Goal: Task Accomplishment & Management: Complete application form

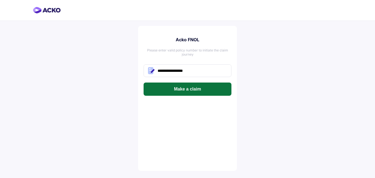
click at [192, 89] on button "Make a claim" at bounding box center [188, 88] width 88 height 13
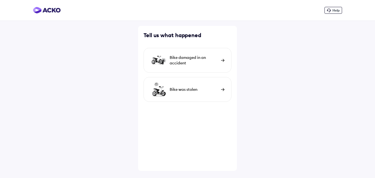
click at [185, 62] on div "Bike damaged in an accident" at bounding box center [194, 60] width 49 height 11
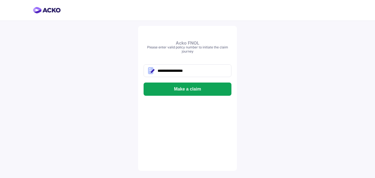
click at [178, 91] on button "Make a claim" at bounding box center [188, 88] width 88 height 13
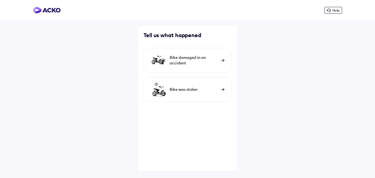
click at [187, 62] on div "Bike damaged in an accident" at bounding box center [194, 60] width 49 height 11
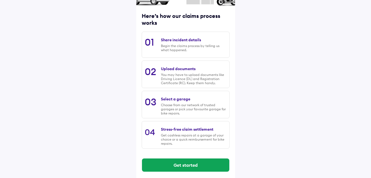
scroll to position [68, 0]
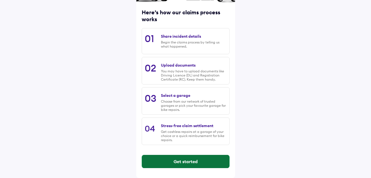
click at [179, 162] on button "Get started" at bounding box center [185, 161] width 87 height 13
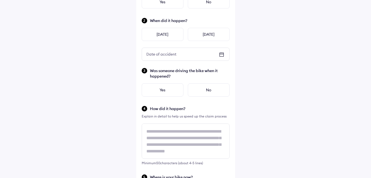
scroll to position [0, 0]
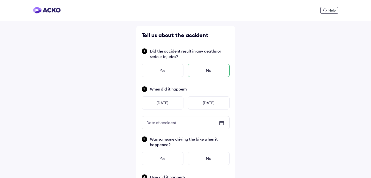
click at [201, 71] on div "No" at bounding box center [209, 70] width 42 height 13
click at [220, 122] on icon at bounding box center [221, 122] width 7 height 7
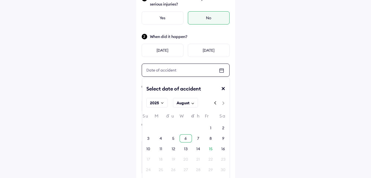
scroll to position [55, 0]
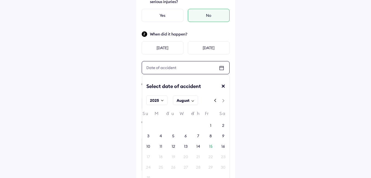
click at [221, 141] on div "Su Mo Tu We Th Fr Sa 27 28 29 30 31 1 2 3 4 5 6 7 8 9 10 11 12 13 14 15 16 17 1…" at bounding box center [185, 146] width 87 height 82
click at [221, 144] on div "16" at bounding box center [223, 146] width 12 height 8
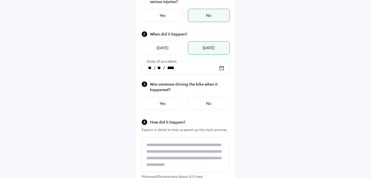
scroll to position [82, 0]
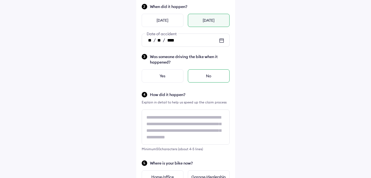
click at [200, 76] on div "No" at bounding box center [209, 75] width 42 height 13
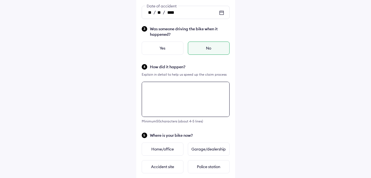
click at [175, 122] on div "Minimum 50 characters (about 4-5 lines)" at bounding box center [186, 102] width 88 height 41
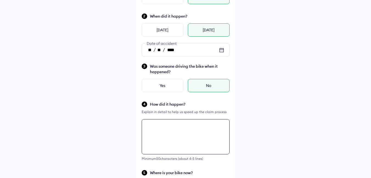
scroll to position [70, 0]
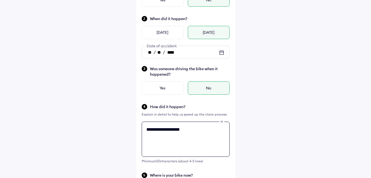
click at [191, 131] on textarea "**********" at bounding box center [186, 138] width 88 height 35
type textarea "*"
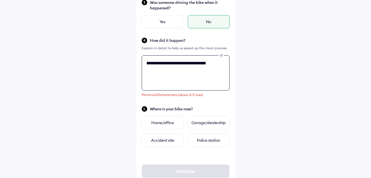
scroll to position [153, 0]
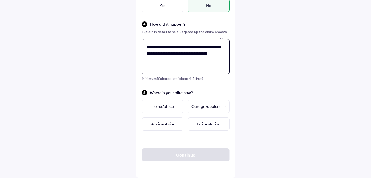
type textarea "**********"
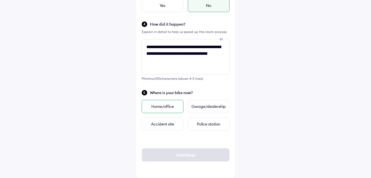
click at [168, 105] on div "Home/office" at bounding box center [163, 106] width 42 height 13
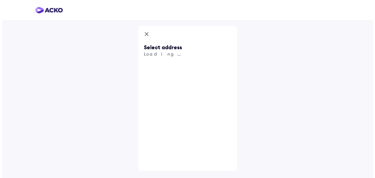
scroll to position [0, 0]
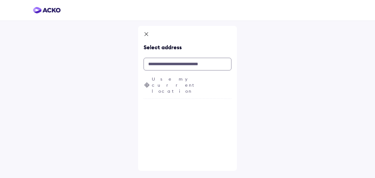
click at [161, 62] on input "text" at bounding box center [188, 64] width 88 height 13
paste input "**********"
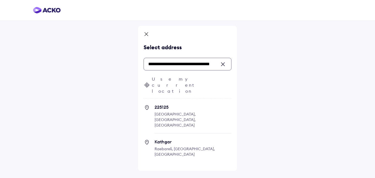
click at [147, 141] on icon at bounding box center [146, 141] width 1 height 1
type input "**********"
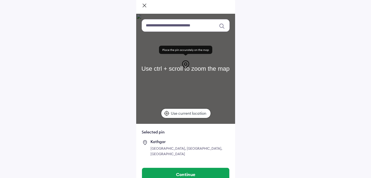
scroll to position [30, 0]
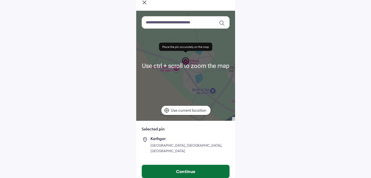
click at [163, 167] on button "Continue" at bounding box center [185, 170] width 87 height 13
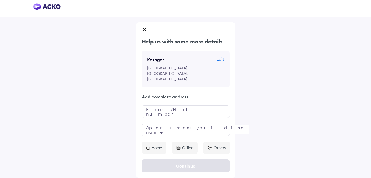
scroll to position [0, 0]
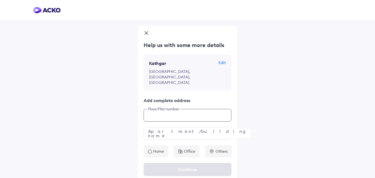
click at [175, 109] on input "text" at bounding box center [188, 115] width 88 height 13
type input "***"
click at [159, 127] on input "text" at bounding box center [188, 133] width 88 height 13
type input "***"
click at [151, 149] on icon at bounding box center [150, 151] width 4 height 4
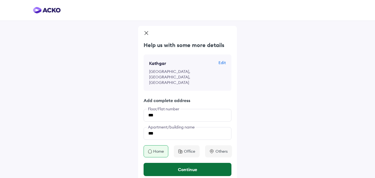
click at [171, 163] on button "Continue" at bounding box center [188, 169] width 88 height 13
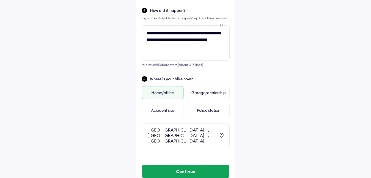
scroll to position [177, 0]
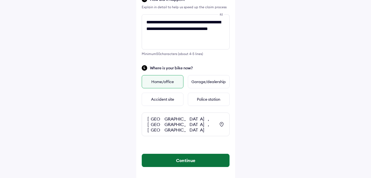
click at [173, 155] on button "Continue" at bounding box center [185, 159] width 87 height 13
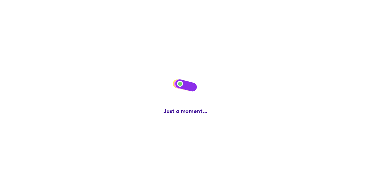
scroll to position [0, 0]
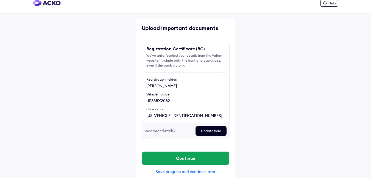
scroll to position [13, 0]
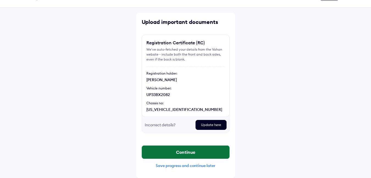
click at [191, 153] on button "Continue" at bounding box center [185, 151] width 87 height 13
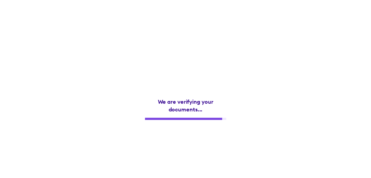
scroll to position [0, 0]
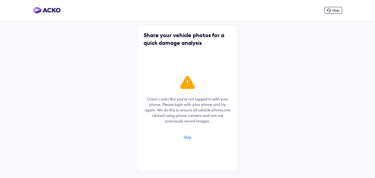
click at [186, 138] on div "Skip" at bounding box center [188, 137] width 8 height 5
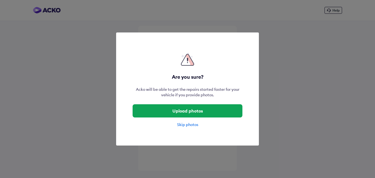
click at [183, 124] on div "Skip photos" at bounding box center [188, 124] width 110 height 5
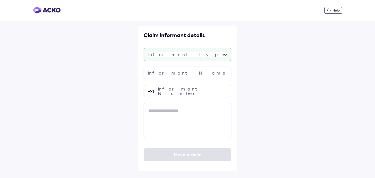
click at [168, 56] on div at bounding box center [188, 54] width 88 height 13
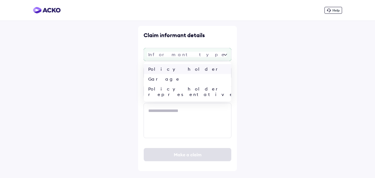
click at [168, 69] on div "Policy holder" at bounding box center [187, 69] width 87 height 10
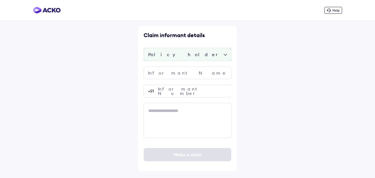
click at [168, 49] on div "Policy holder" at bounding box center [188, 54] width 88 height 13
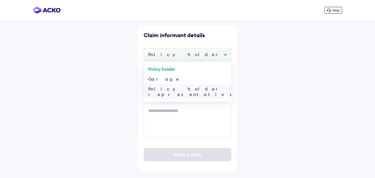
click at [166, 90] on div "Policy holder representative" at bounding box center [187, 91] width 87 height 15
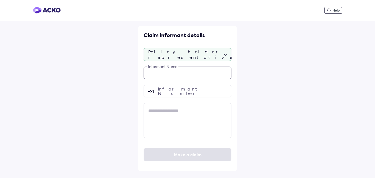
click at [171, 76] on input "text" at bounding box center [188, 72] width 88 height 13
type input "**********"
click at [168, 88] on input "number" at bounding box center [188, 91] width 88 height 13
click at [171, 90] on input "number" at bounding box center [188, 91] width 88 height 13
paste input "**********"
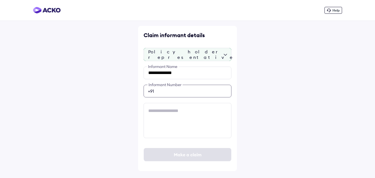
type input "**********"
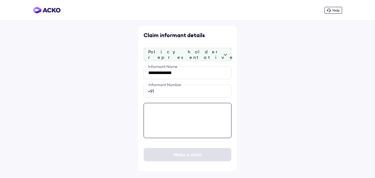
click at [169, 107] on textarea at bounding box center [188, 120] width 88 height 35
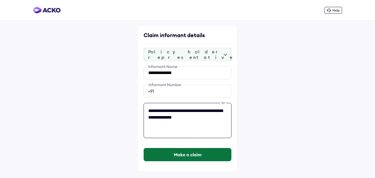
type textarea "**********"
click at [196, 153] on button "Make a claim" at bounding box center [187, 154] width 87 height 13
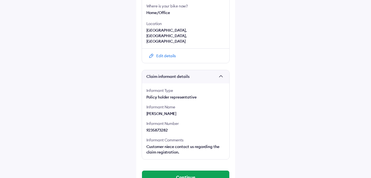
scroll to position [205, 0]
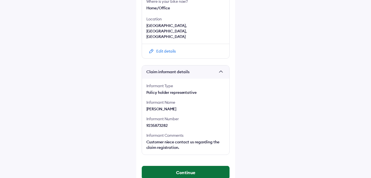
click at [163, 166] on button "Continue" at bounding box center [185, 172] width 87 height 13
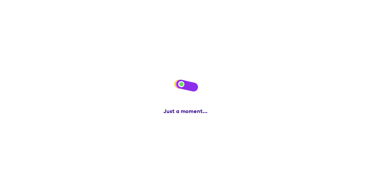
scroll to position [0, 0]
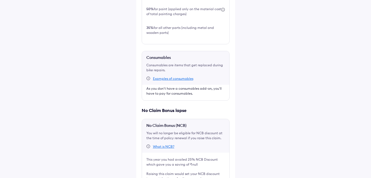
scroll to position [266, 0]
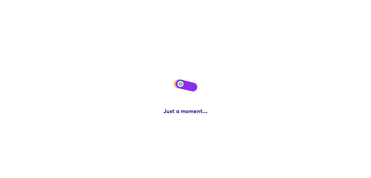
scroll to position [0, 0]
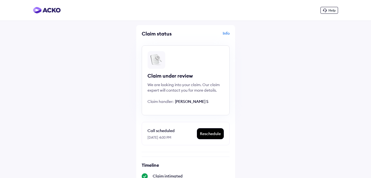
click at [226, 33] on div "Info" at bounding box center [208, 35] width 43 height 10
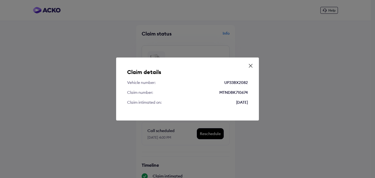
click at [249, 66] on icon at bounding box center [250, 65] width 5 height 5
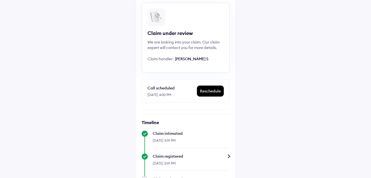
scroll to position [55, 0]
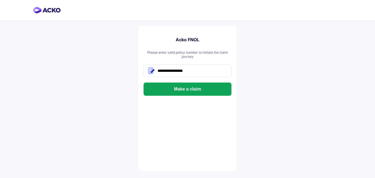
click at [175, 85] on button "Make a claim" at bounding box center [188, 88] width 88 height 13
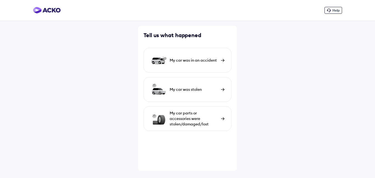
click at [193, 57] on div "My car was in an accident" at bounding box center [188, 60] width 88 height 25
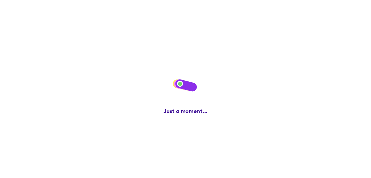
scroll to position [68, 0]
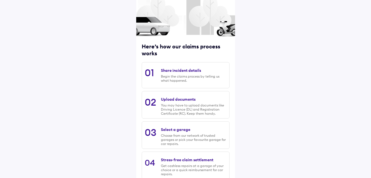
scroll to position [68, 0]
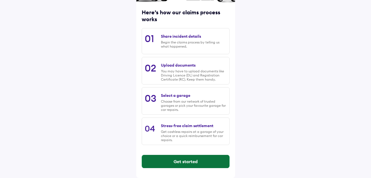
click at [169, 161] on button "Get started" at bounding box center [185, 161] width 87 height 13
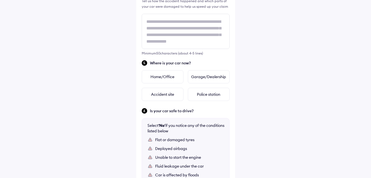
scroll to position [192, 0]
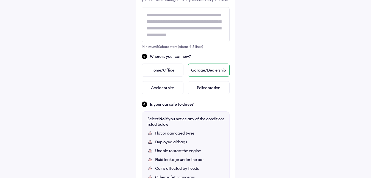
click at [202, 70] on div "Garage/Dealership" at bounding box center [209, 69] width 42 height 13
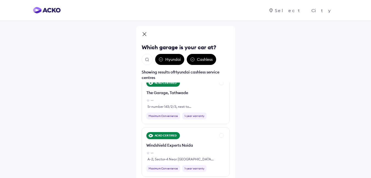
scroll to position [2279, 0]
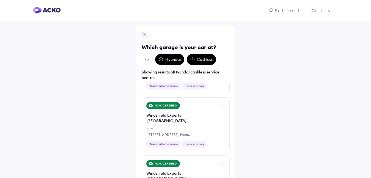
click at [146, 61] on img "Open search" at bounding box center [147, 59] width 5 height 5
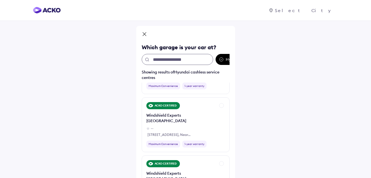
click at [175, 60] on input "text" at bounding box center [177, 59] width 71 height 11
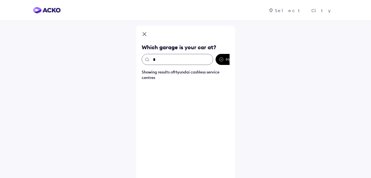
scroll to position [0, 0]
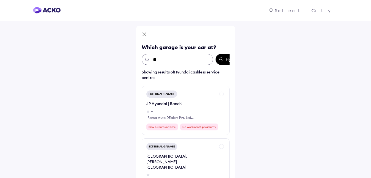
type input "*"
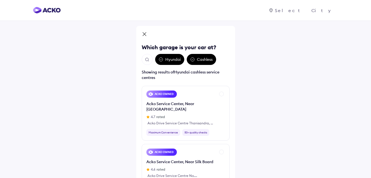
click at [146, 58] on img "Open search" at bounding box center [147, 59] width 5 height 5
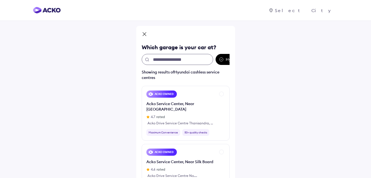
click at [177, 60] on input "text" at bounding box center [177, 59] width 71 height 11
paste input "**********"
type input "**********"
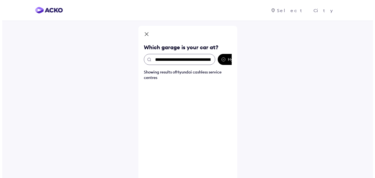
scroll to position [0, 44]
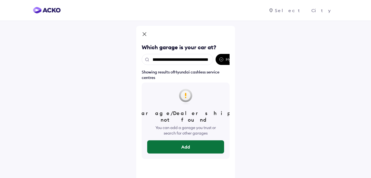
click at [187, 140] on button "Add" at bounding box center [185, 146] width 77 height 13
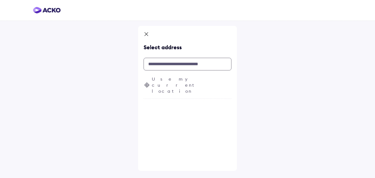
click at [172, 59] on input "text" at bounding box center [188, 64] width 88 height 13
paste input "**********"
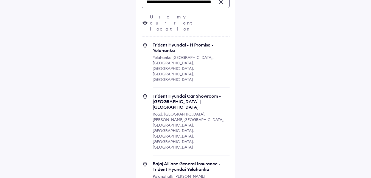
scroll to position [64, 0]
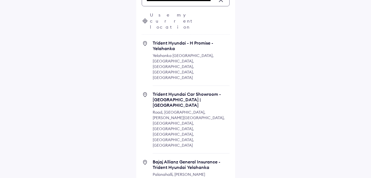
type input "**********"
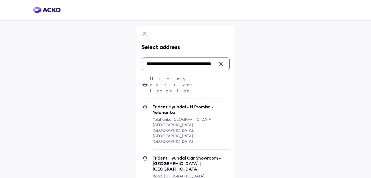
scroll to position [0, 0]
